Goal: Task Accomplishment & Management: Check status

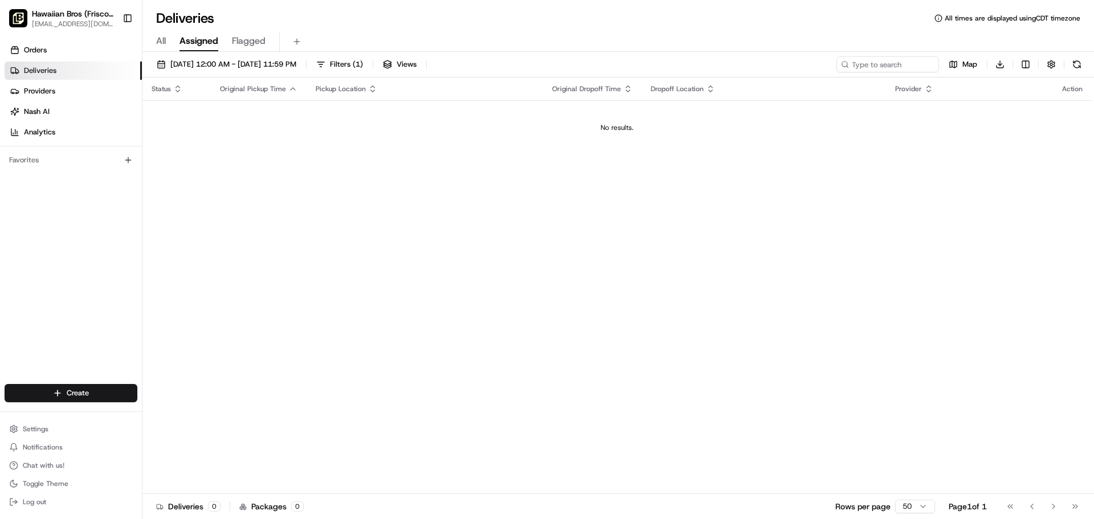
click at [166, 51] on button "All" at bounding box center [161, 41] width 10 height 19
click at [93, 51] on link "Orders" at bounding box center [73, 50] width 137 height 18
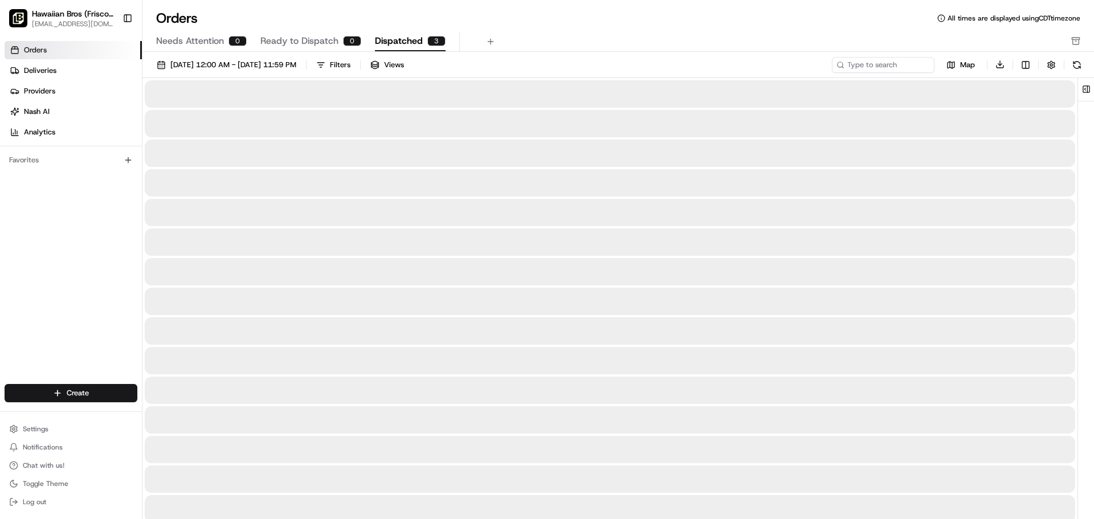
click at [429, 33] on button "Dispatched 3" at bounding box center [410, 41] width 71 height 19
